Goal: Transaction & Acquisition: Purchase product/service

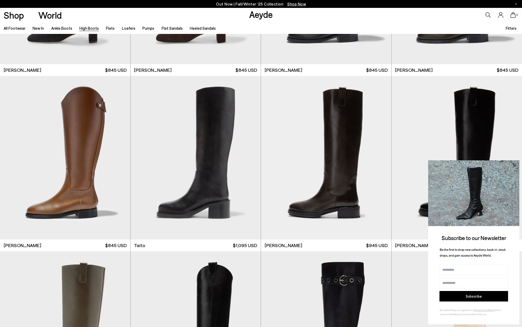
scroll to position [1360, 0]
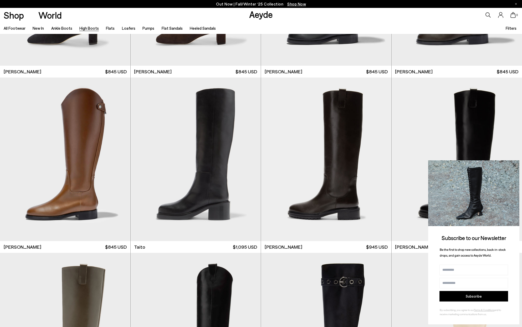
click at [513, 166] on icon at bounding box center [514, 165] width 7 height 7
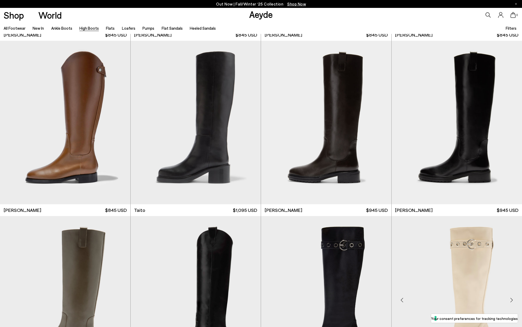
scroll to position [1393, 0]
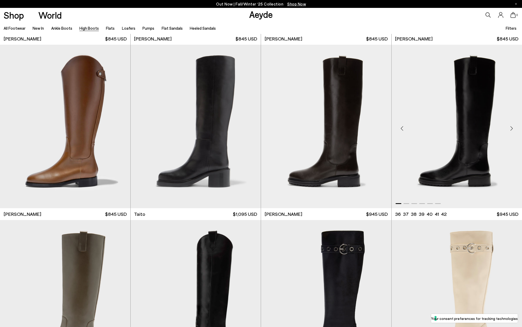
click at [474, 112] on img "1 / 6" at bounding box center [457, 127] width 131 height 164
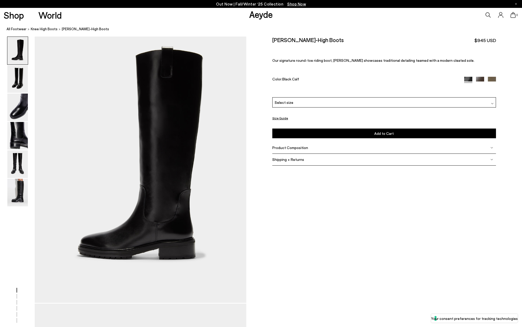
scroll to position [2, 0]
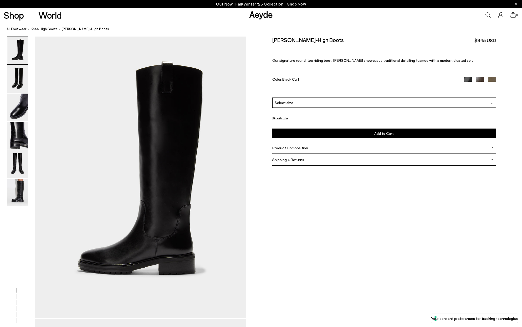
click at [492, 102] on div at bounding box center [492, 103] width 3 height 6
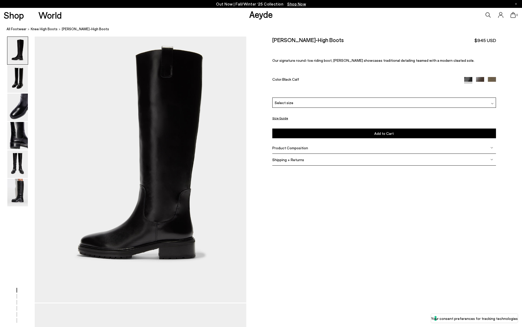
scroll to position [19, 0]
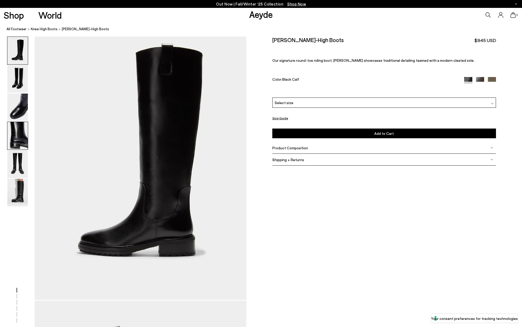
click at [14, 139] on img at bounding box center [17, 136] width 21 height 28
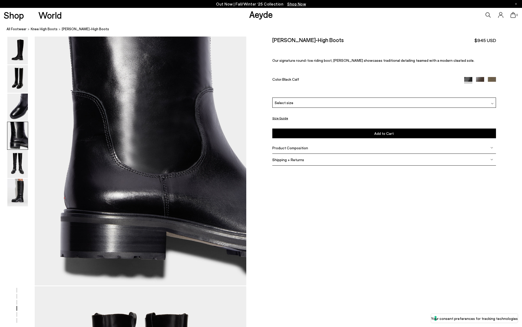
scroll to position [882, 0]
click at [492, 103] on img at bounding box center [492, 103] width 3 height 3
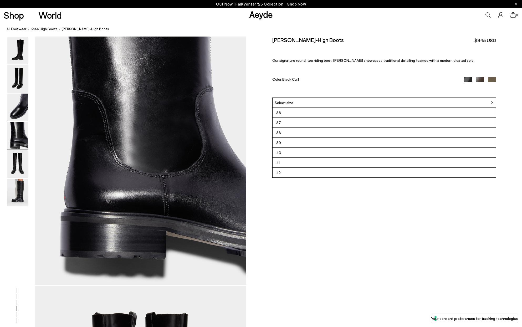
drag, startPoint x: 437, startPoint y: 255, endPoint x: 448, endPoint y: 248, distance: 13.1
click at [439, 254] on div at bounding box center [261, 2] width 522 height 1696
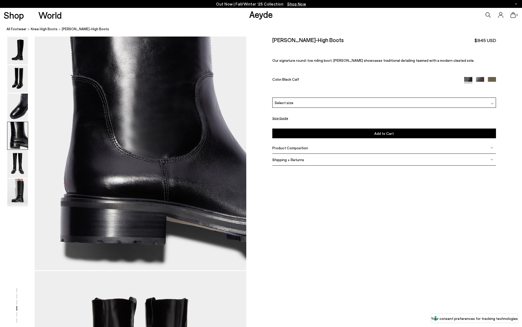
scroll to position [899, 0]
